Goal: Information Seeking & Learning: Learn about a topic

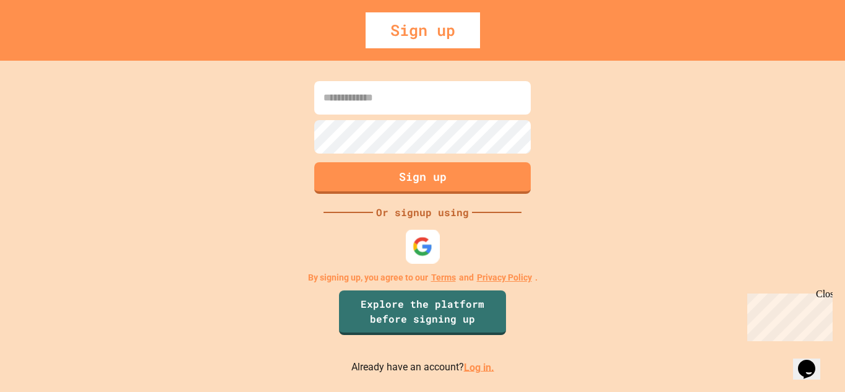
click at [416, 231] on div at bounding box center [423, 246] width 34 height 34
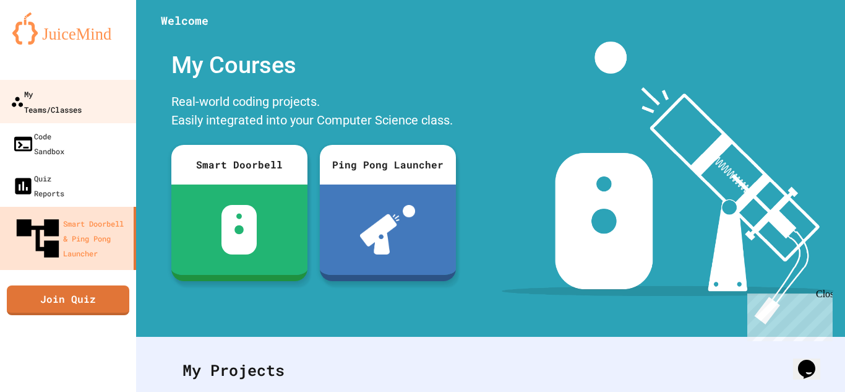
click at [82, 92] on div "My Teams/Classes" at bounding box center [46, 101] width 71 height 30
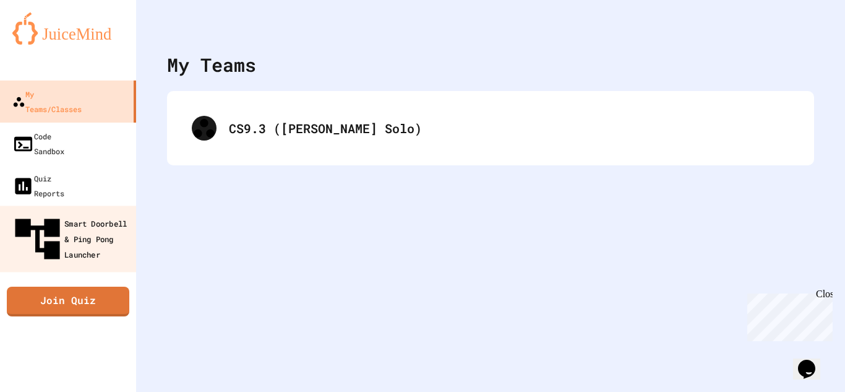
click at [99, 212] on div "Smart Doorbell & Ping Pong Launcher" at bounding box center [72, 239] width 123 height 54
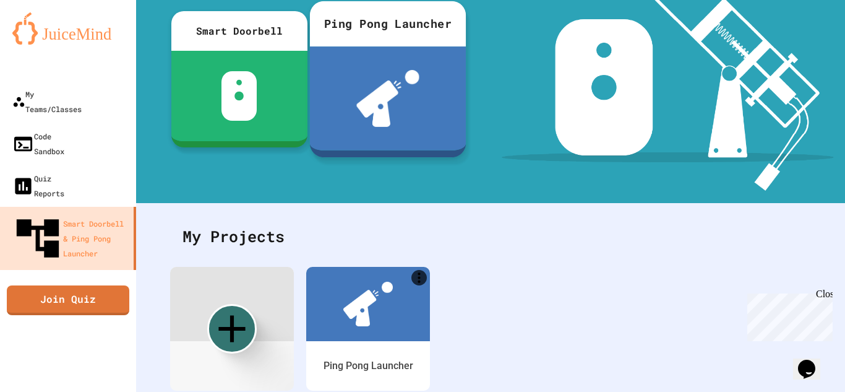
scroll to position [173, 0]
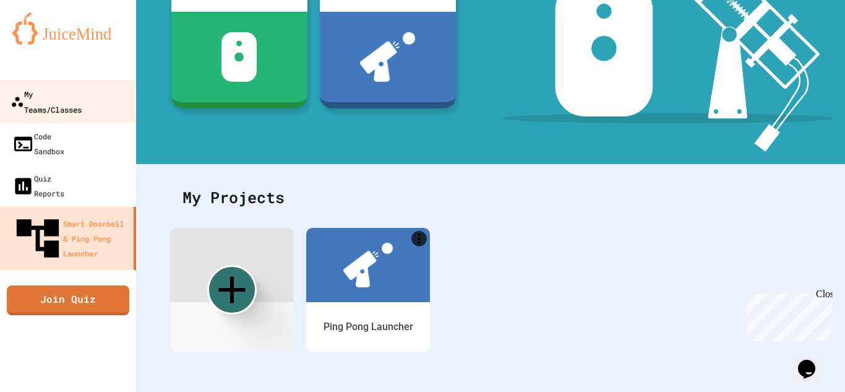
click at [80, 94] on div "My Teams/Classes" at bounding box center [46, 101] width 71 height 30
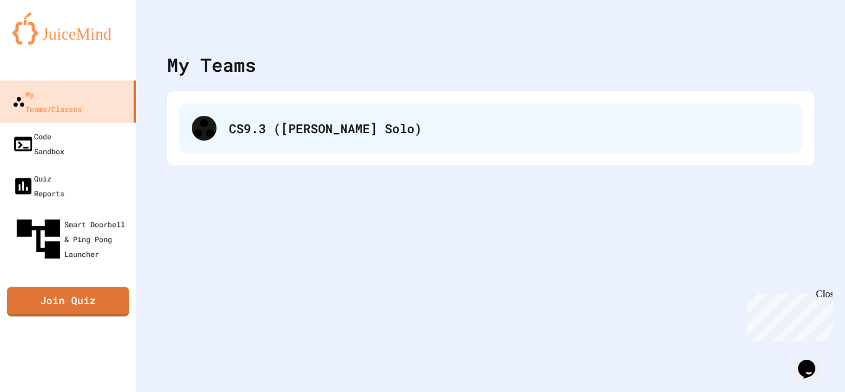
click at [234, 129] on div "CS9.3 ([PERSON_NAME] Solo)" at bounding box center [509, 128] width 561 height 19
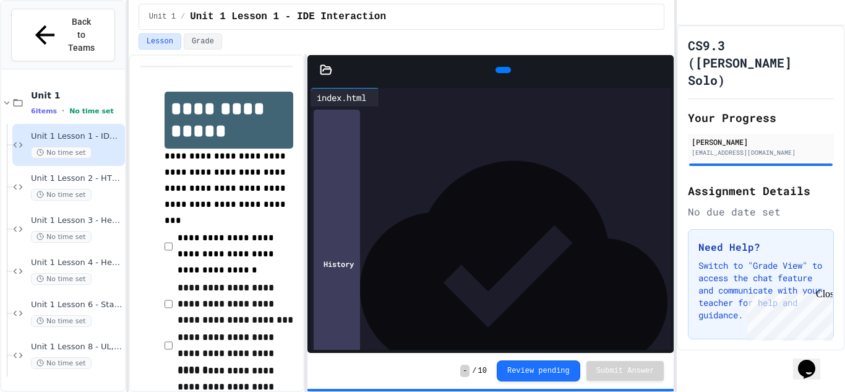
scroll to position [69, 0]
click at [84, 342] on div "Unit 1 Lesson 8 - UL, OL, LI No time set" at bounding box center [77, 355] width 92 height 27
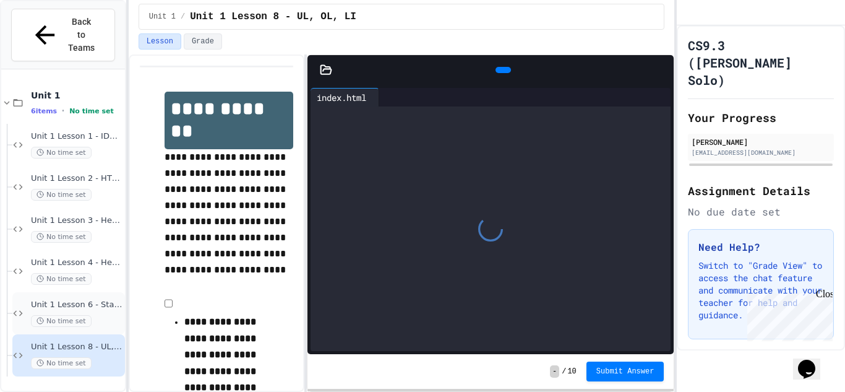
click at [41, 319] on polyline at bounding box center [40, 320] width 1 height 2
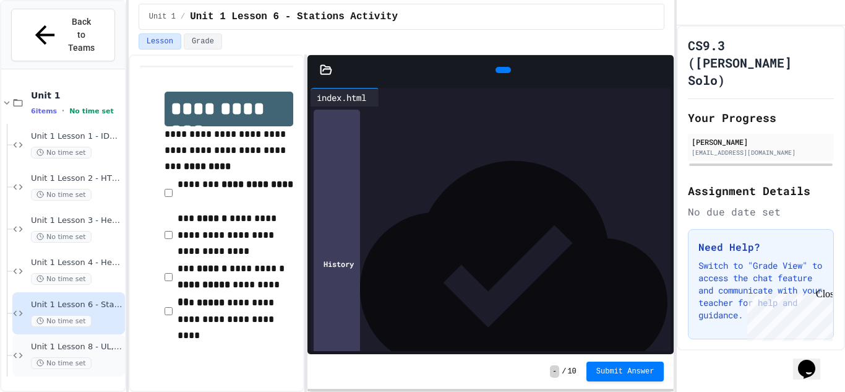
click at [92, 342] on span "Unit 1 Lesson 8 - UL, OL, LI" at bounding box center [77, 347] width 92 height 11
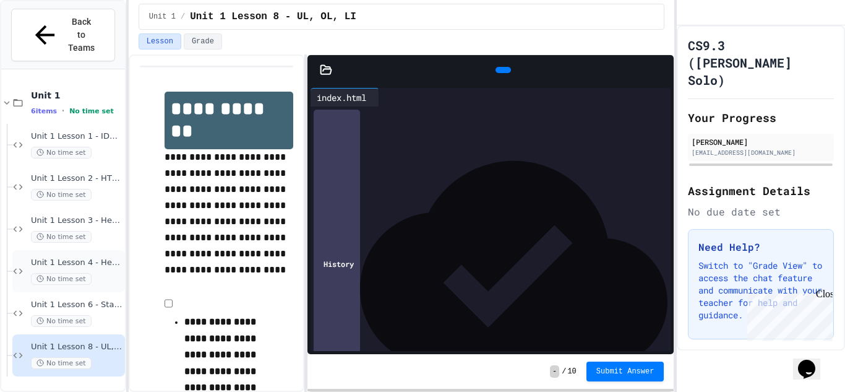
click at [67, 273] on span "No time set" at bounding box center [61, 279] width 61 height 12
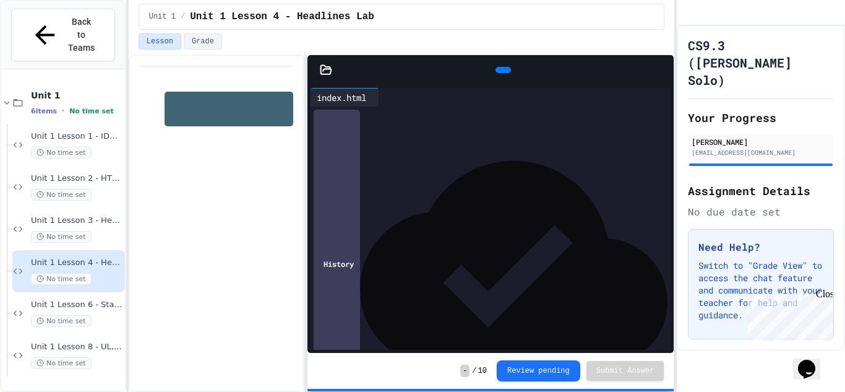
scroll to position [68, 0]
click at [64, 342] on span "Unit 1 Lesson 8 - UL, OL, LI" at bounding box center [77, 347] width 92 height 11
